Goal: Task Accomplishment & Management: Use online tool/utility

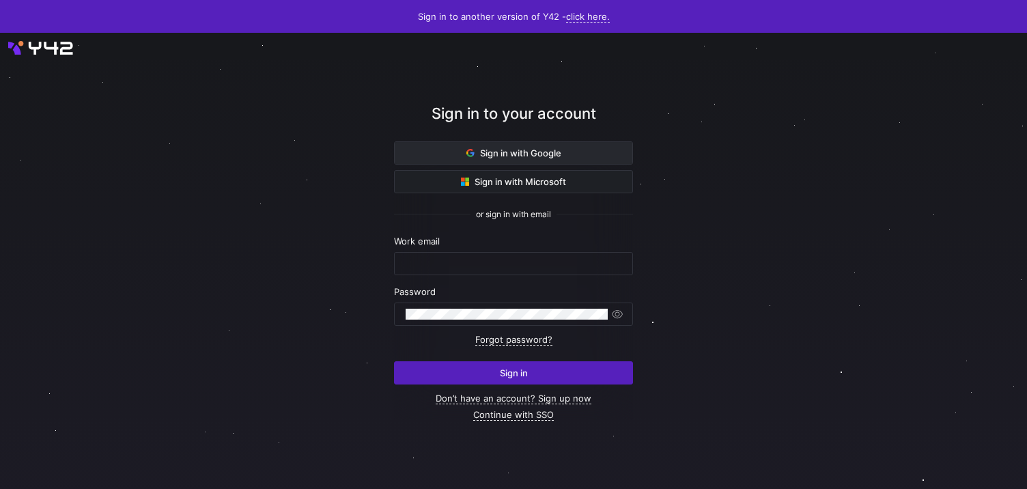
click at [530, 146] on span at bounding box center [514, 153] width 238 height 22
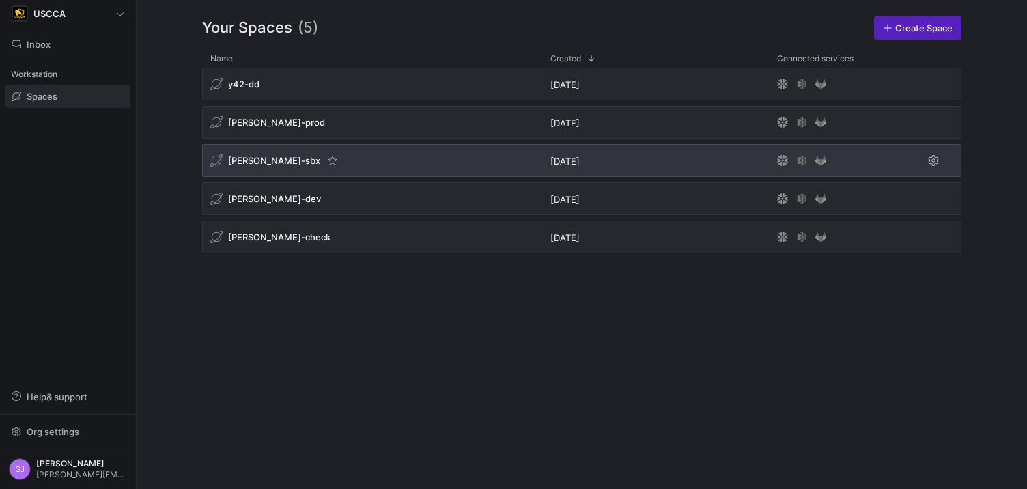
click at [255, 172] on div "edw-dv-sbx" at bounding box center [372, 160] width 340 height 33
click at [262, 161] on span "edw-dv-sbx" at bounding box center [274, 160] width 92 height 11
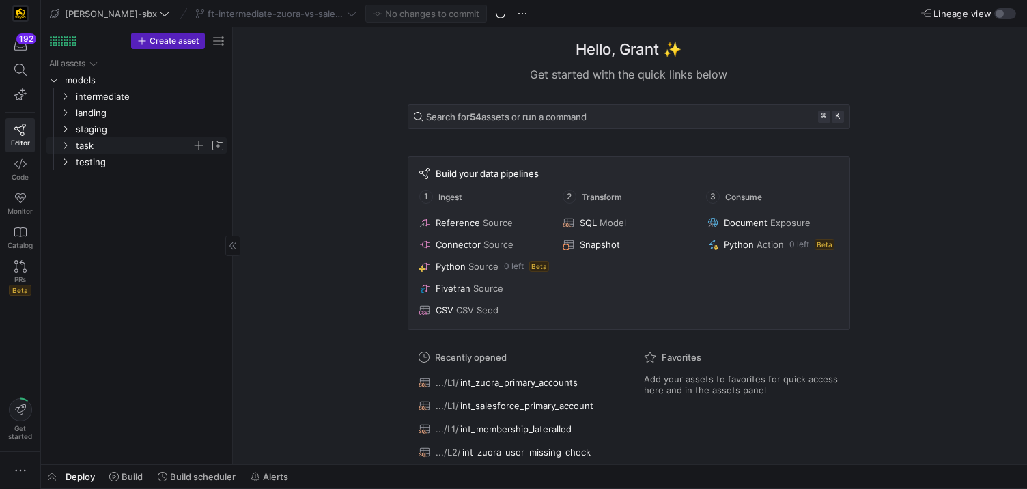
click at [67, 149] on icon "Press SPACE to select this row." at bounding box center [65, 145] width 10 height 8
click at [247, 6] on span at bounding box center [276, 13] width 167 height 16
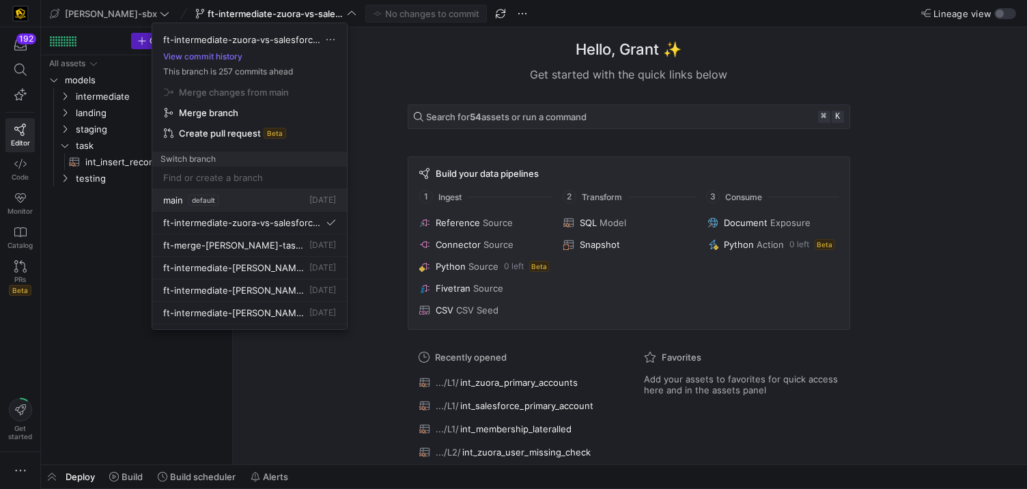
click at [245, 201] on div "main default 23 Jul 2025" at bounding box center [249, 200] width 173 height 11
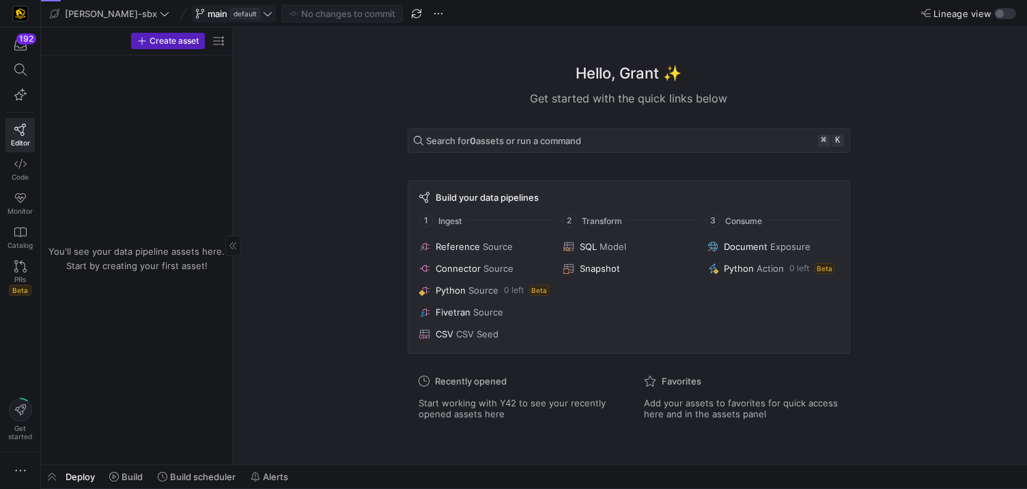
click at [230, 12] on span "default" at bounding box center [245, 13] width 30 height 11
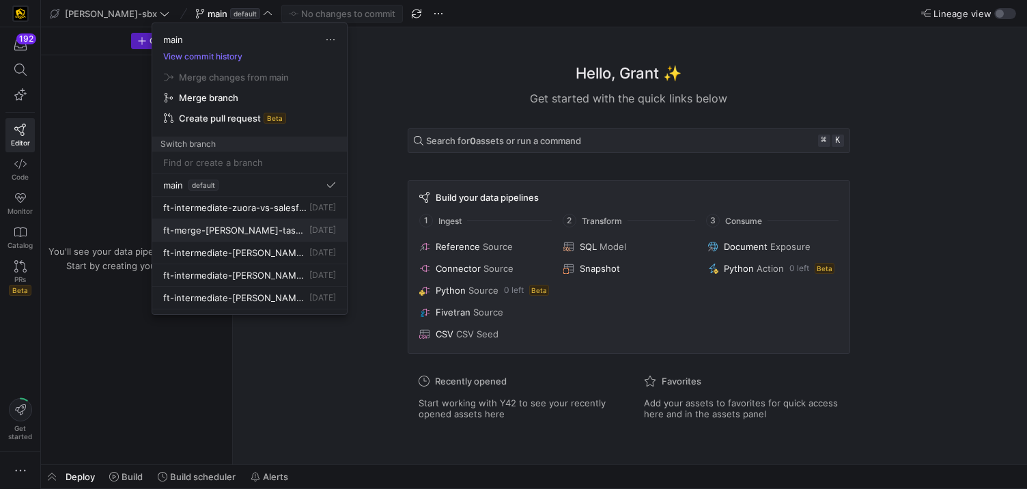
click at [236, 228] on span "ft-merge-grulke-task-to-main-08212025" at bounding box center [234, 230] width 143 height 11
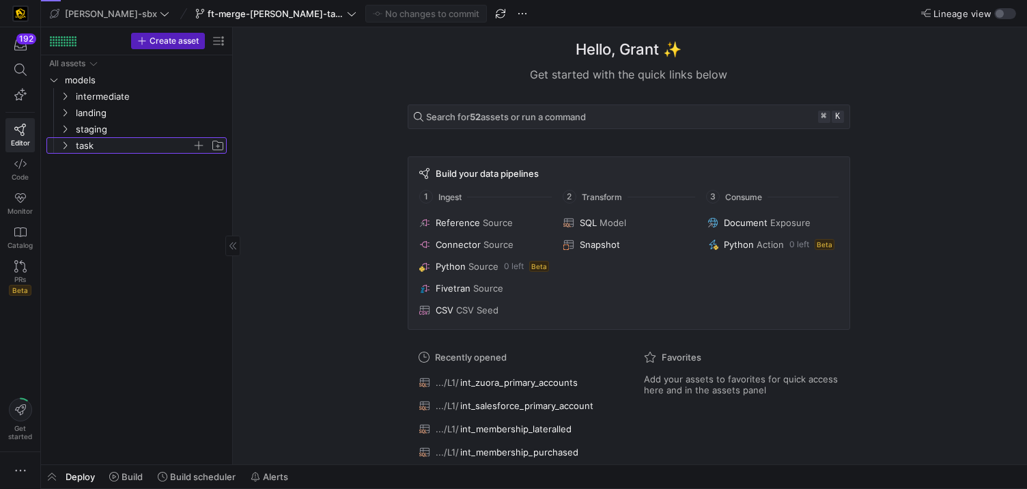
click at [86, 141] on span "task" at bounding box center [134, 146] width 116 height 16
click at [98, 173] on div "All assets models intermediate landing staging task int_insert_records_into_zuo…" at bounding box center [136, 257] width 180 height 404
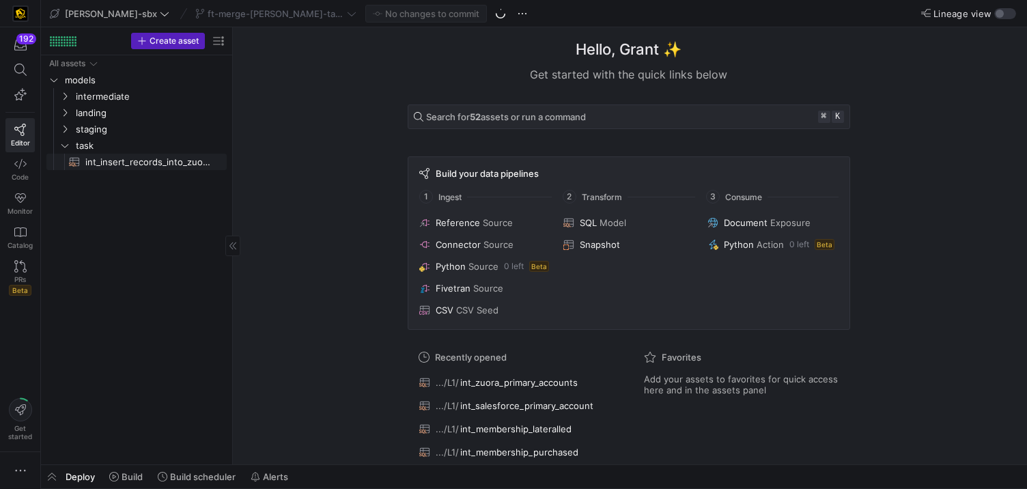
click at [94, 165] on span "int_insert_records_into_zuora_vs_salesforce​​​​​​​​​​" at bounding box center [148, 162] width 126 height 16
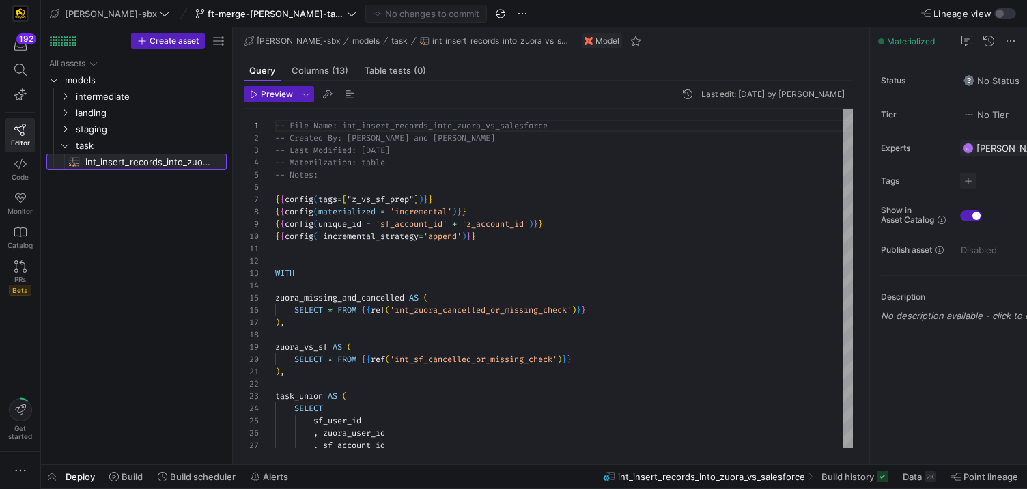
scroll to position [123, 0]
click at [857, 473] on span "Build history" at bounding box center [848, 476] width 53 height 11
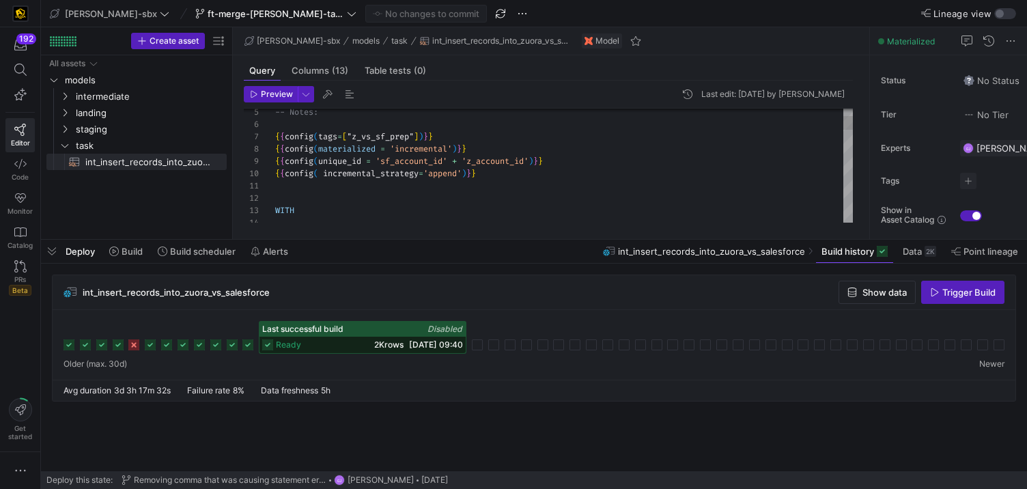
scroll to position [98, 163]
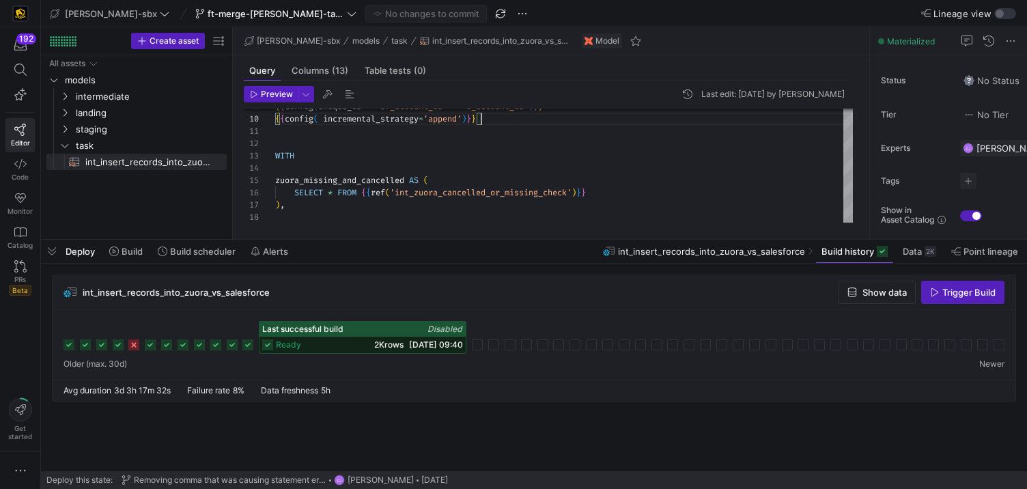
click at [249, 342] on icon at bounding box center [247, 344] width 11 height 11
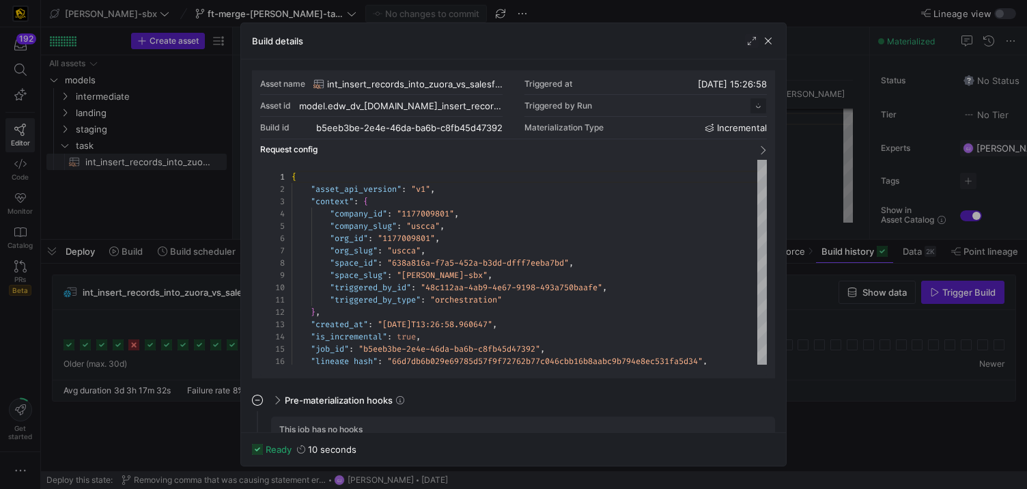
scroll to position [123, 0]
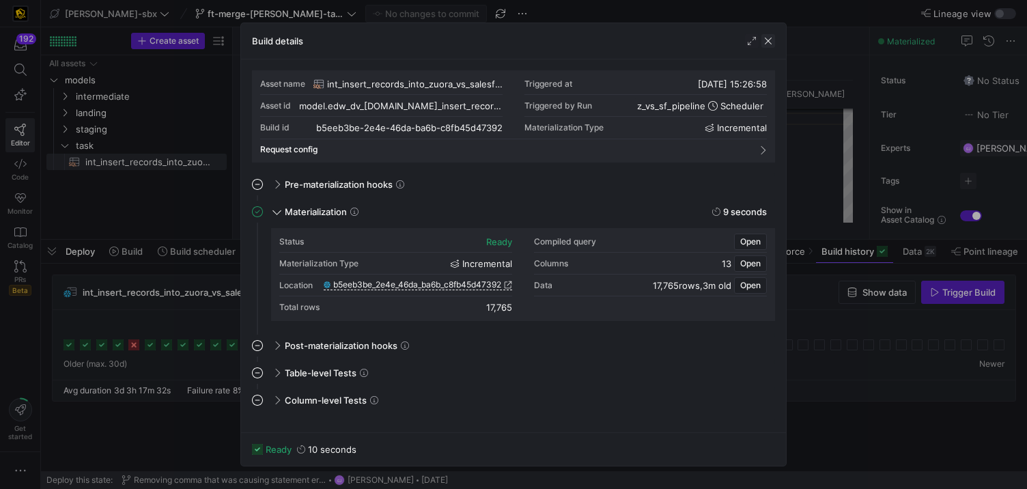
click at [768, 44] on span "button" at bounding box center [769, 41] width 14 height 14
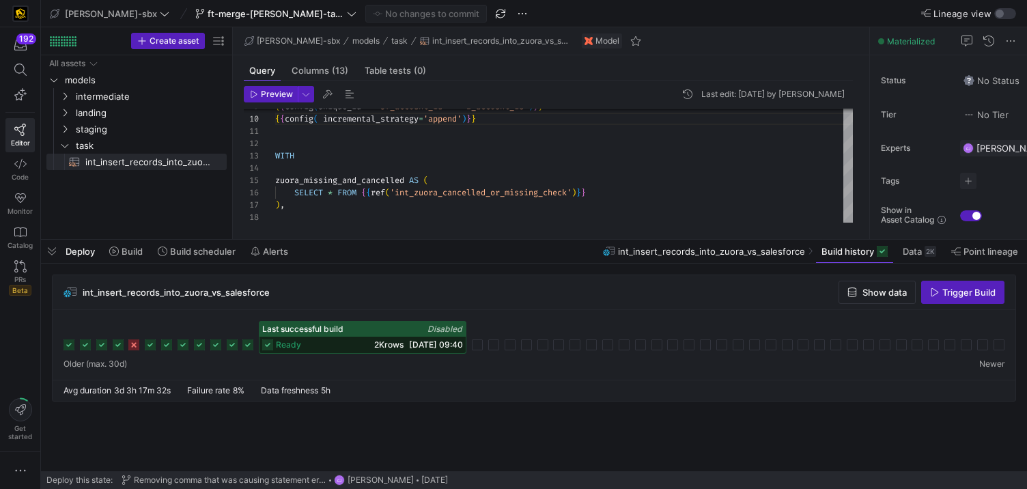
click at [314, 339] on div "ready 2K rows 25/08/25, 09:40" at bounding box center [363, 345] width 206 height 16
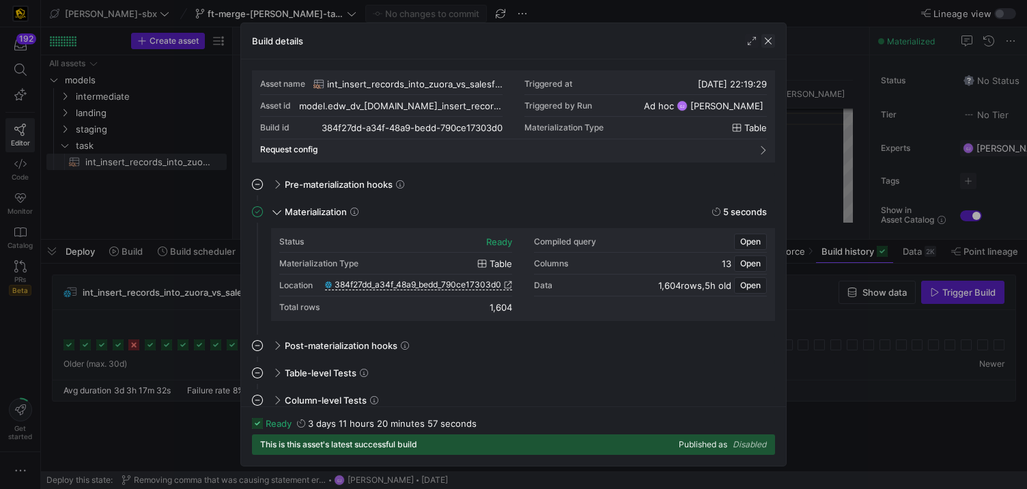
click at [771, 41] on span "button" at bounding box center [769, 41] width 14 height 14
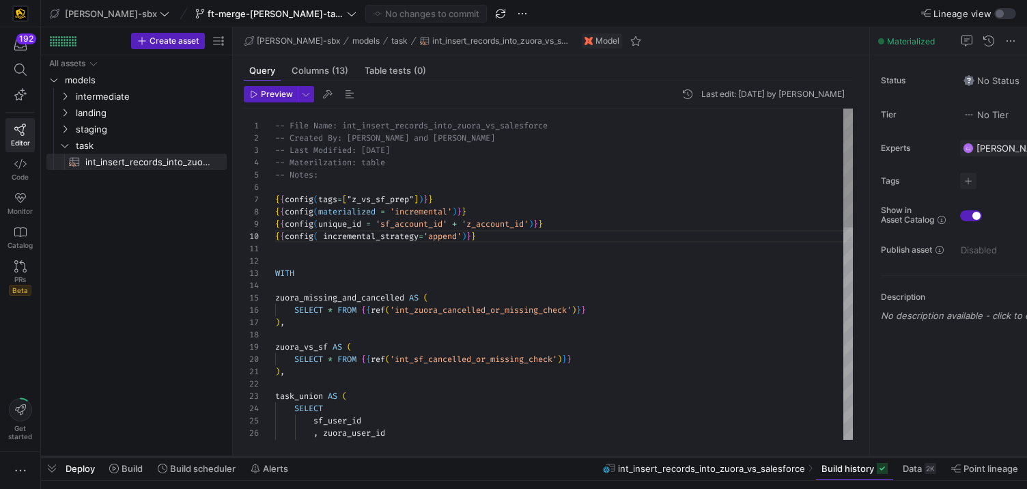
drag, startPoint x: 570, startPoint y: 241, endPoint x: 531, endPoint y: 458, distance: 220.7
click at [531, 458] on div at bounding box center [534, 456] width 986 height 5
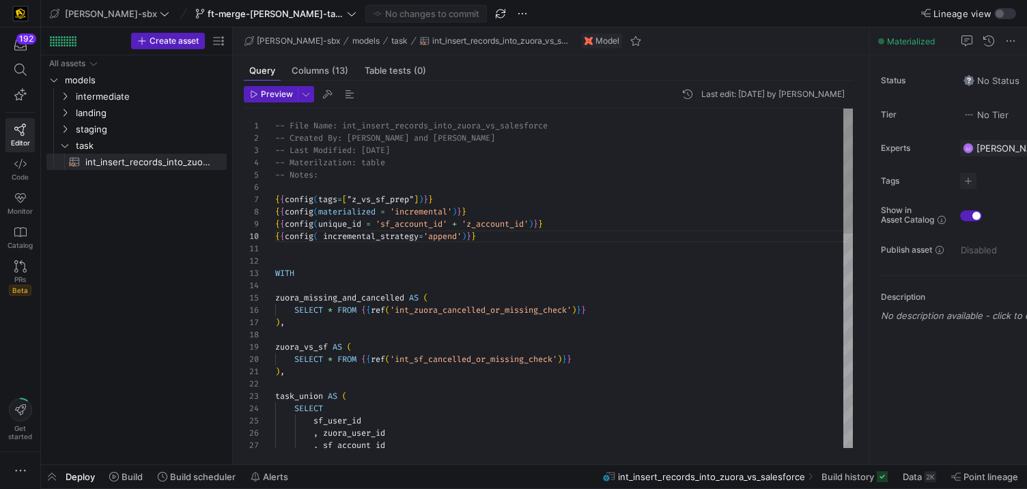
type textarea "), task_union AS ( SELECT sf_user_id , zuora_user_id , sf_account_id , zuora_ac…"
click at [58, 139] on span "task" at bounding box center [142, 145] width 168 height 15
click at [62, 180] on div "All assets models intermediate landing staging task" at bounding box center [136, 257] width 180 height 404
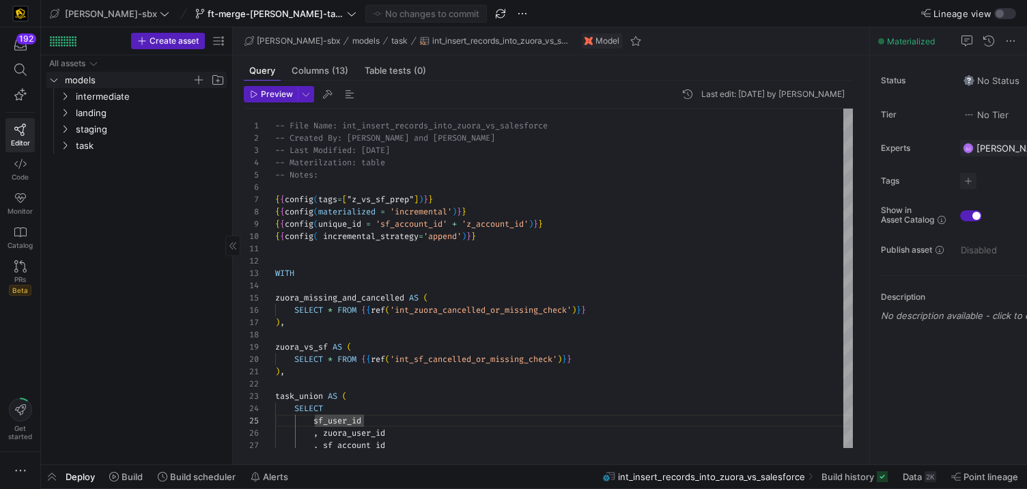
click at [54, 80] on icon "Press SPACE to select this row." at bounding box center [54, 80] width 10 height 8
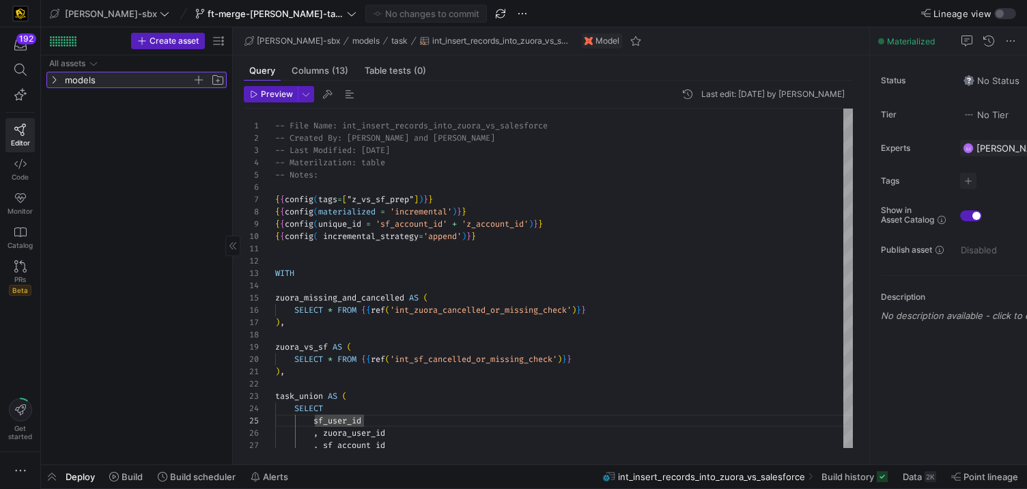
click at [55, 79] on icon at bounding box center [54, 81] width 3 height 8
click at [97, 44] on div "Create asset" at bounding box center [136, 41] width 191 height 28
